Goal: Information Seeking & Learning: Learn about a topic

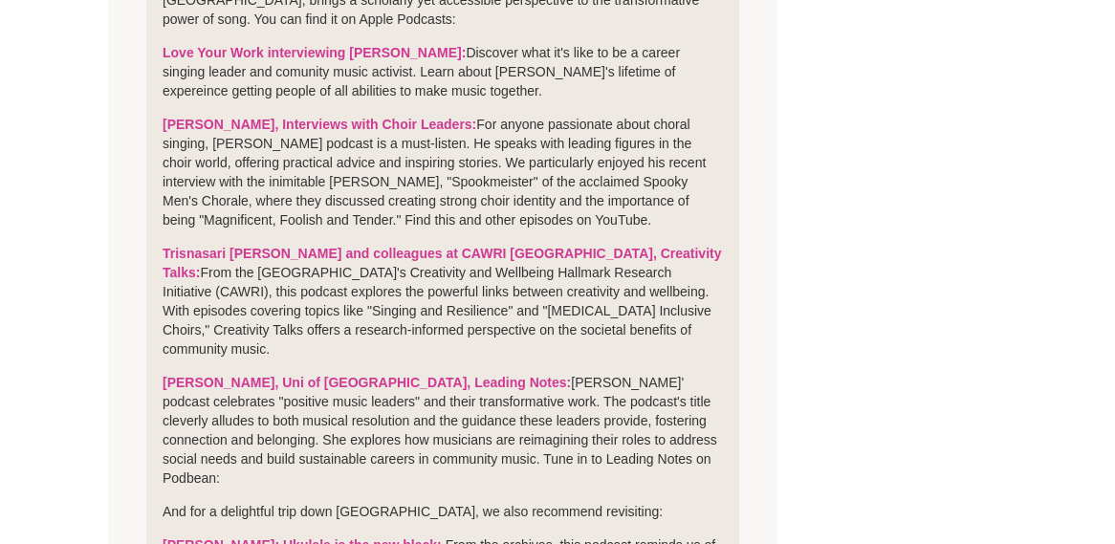
scroll to position [799, 0]
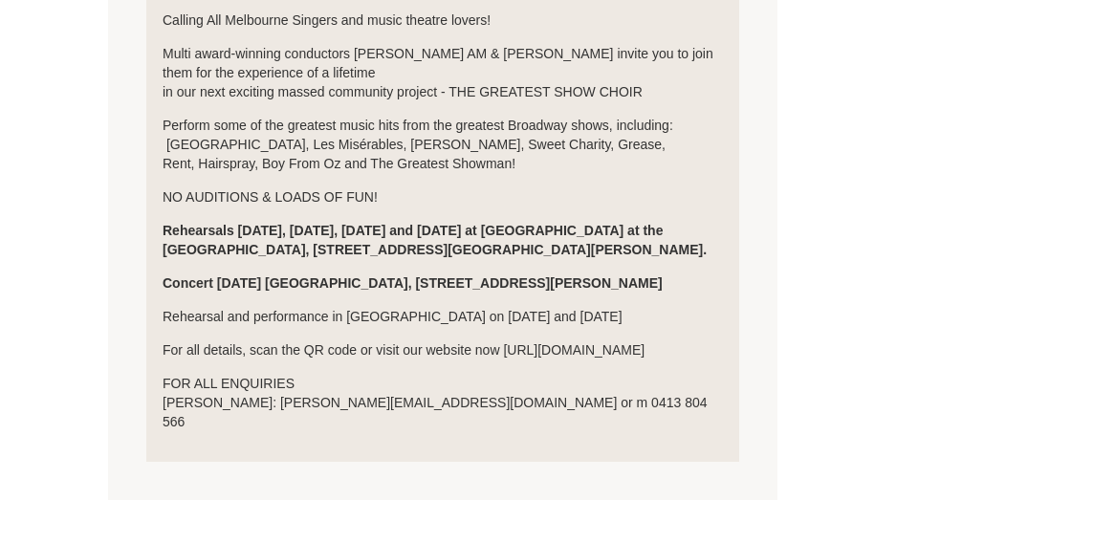
scroll to position [390, 0]
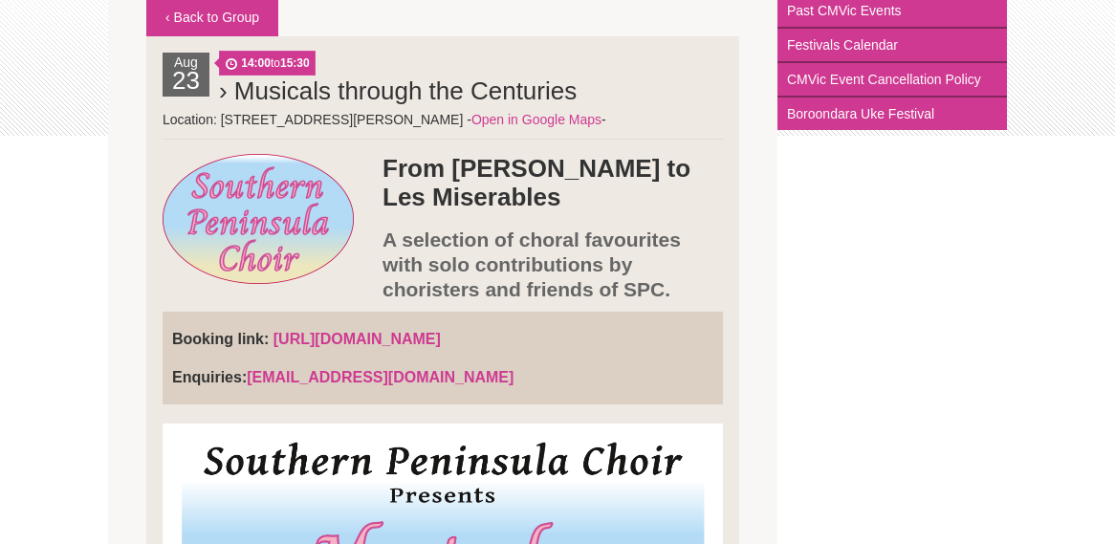
scroll to position [364, 0]
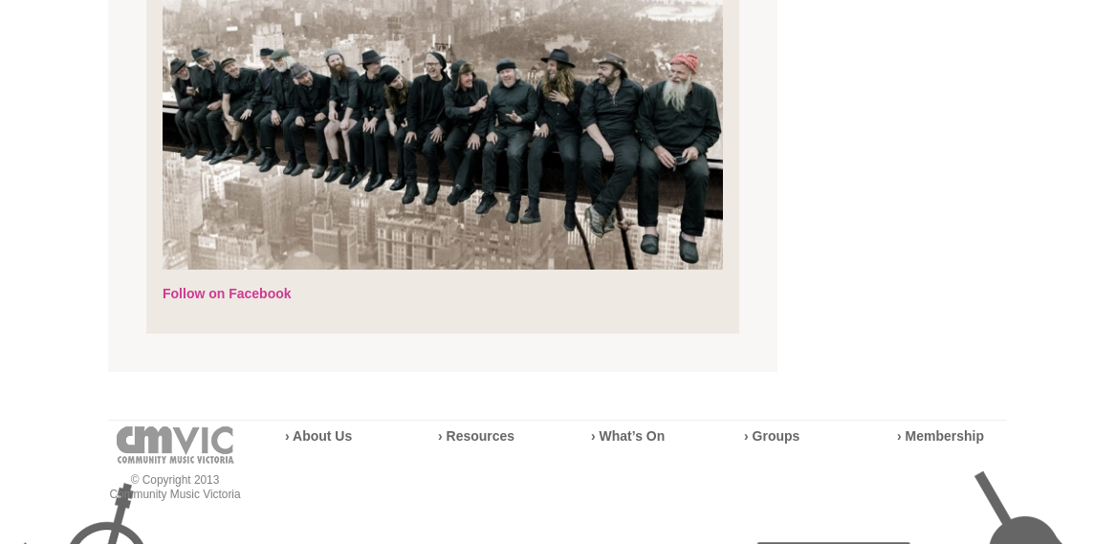
scroll to position [1270, 0]
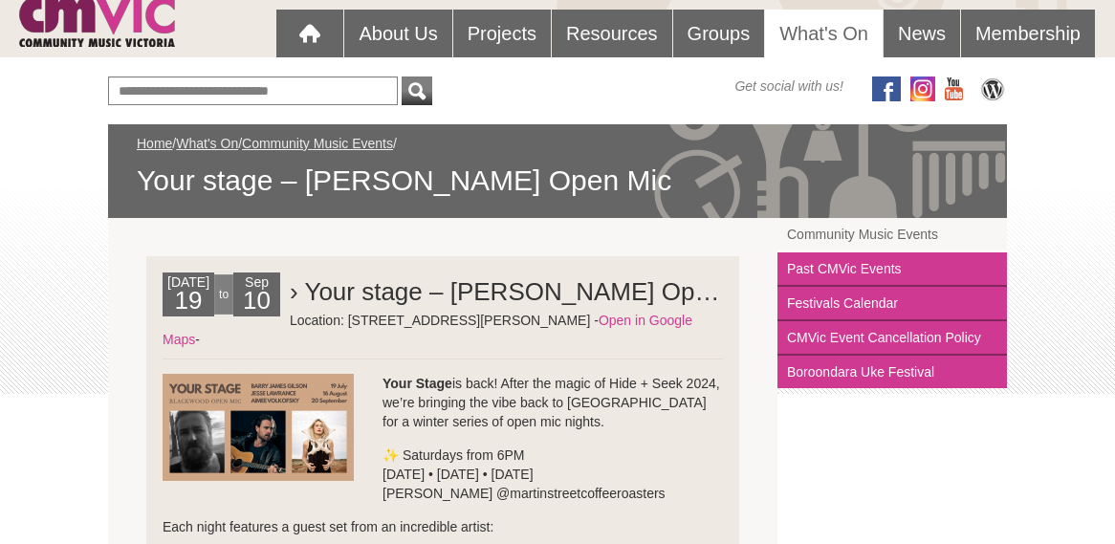
scroll to position [109, 0]
